Goal: Task Accomplishment & Management: Manage account settings

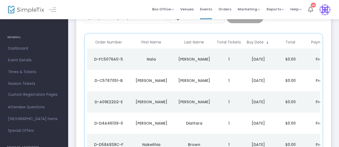
scroll to position [30, 0]
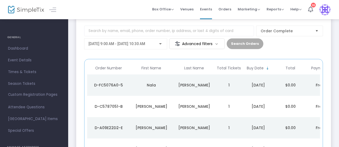
click at [137, 41] on div "[DATE] 9:00 AM - [DATE] 10:30 AM" at bounding box center [125, 43] width 74 height 10
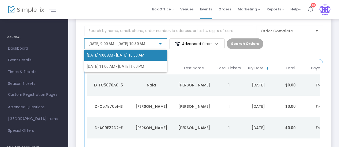
click at [130, 30] on div at bounding box center [169, 73] width 339 height 147
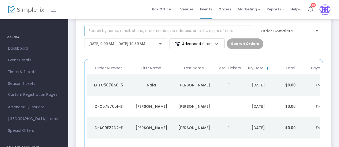
click at [130, 30] on input at bounding box center [169, 31] width 170 height 11
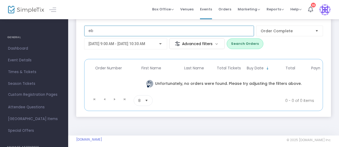
type input "e"
type input "brown"
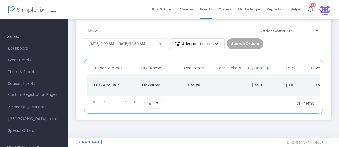
scroll to position [0, 40]
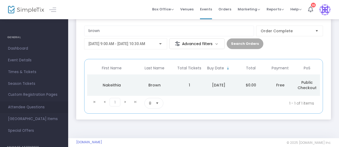
click at [29, 110] on span "Attendee Questions" at bounding box center [34, 107] width 52 height 7
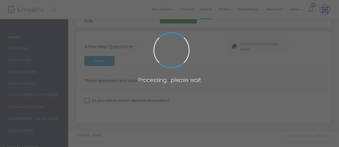
checkbox input "true"
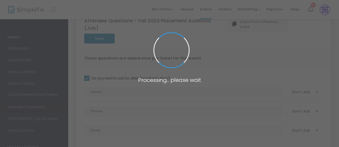
scroll to position [30, 0]
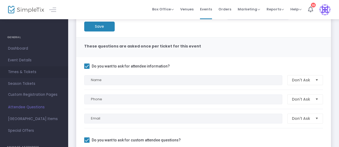
click at [17, 71] on span "Times & Tickets" at bounding box center [34, 72] width 52 height 7
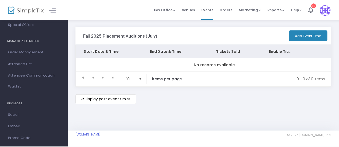
scroll to position [109, 0]
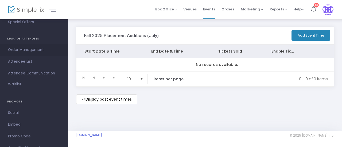
click at [26, 52] on span "Order Management" at bounding box center [34, 49] width 52 height 7
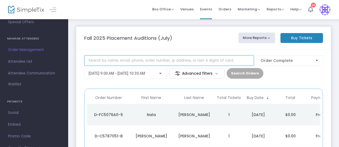
click at [151, 63] on input at bounding box center [169, 60] width 170 height 11
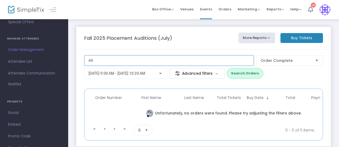
type input "e"
type input "brown"
